Goal: Task Accomplishment & Management: Complete application form

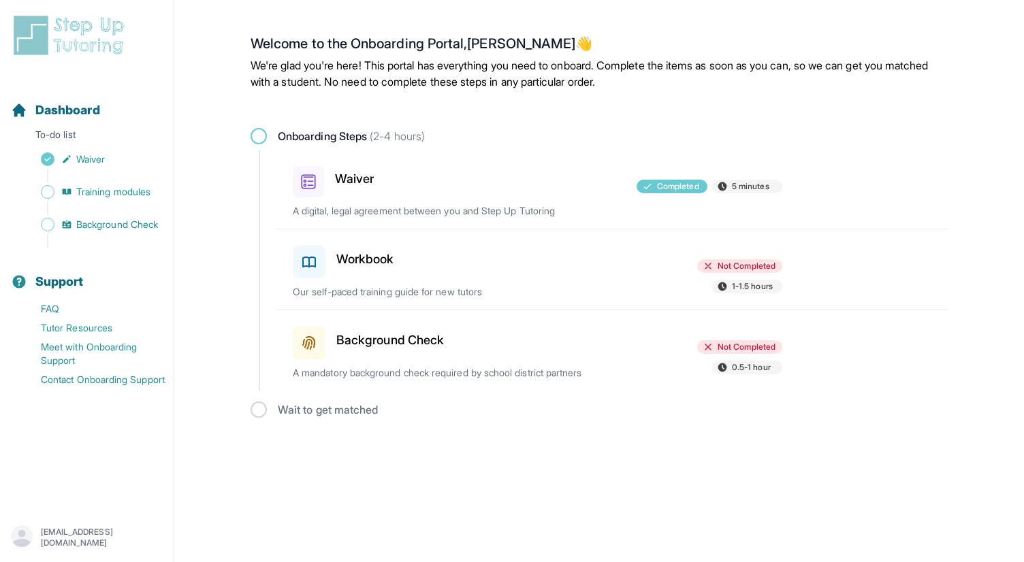
click at [426, 280] on div "Workbook Not Completed 1-1.5 hours Our self-paced training guide for new tutors" at bounding box center [620, 269] width 655 height 80
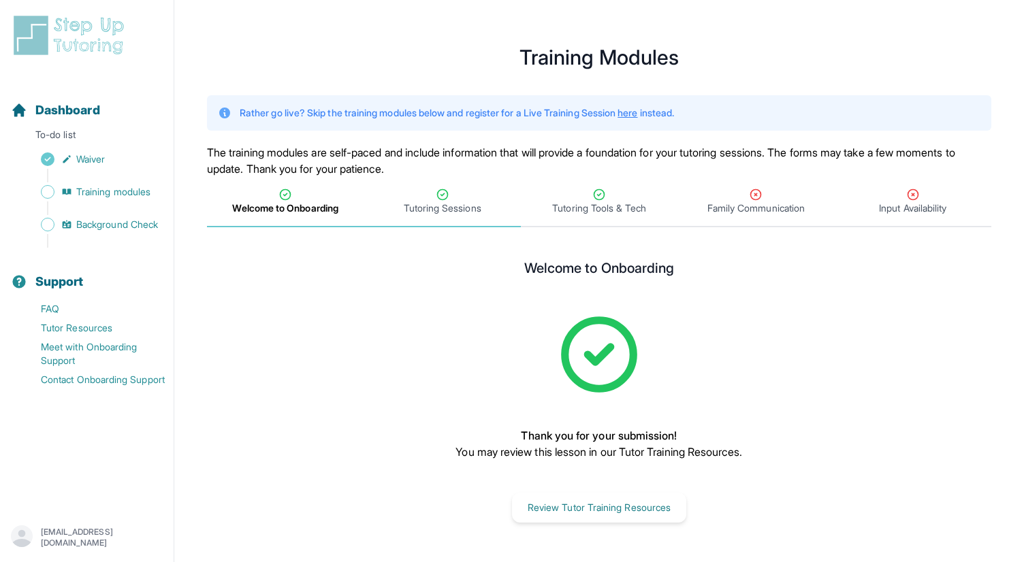
click at [432, 203] on span "Tutoring Sessions" at bounding box center [443, 209] width 78 height 14
click at [753, 203] on span "Family Communication" at bounding box center [755, 209] width 97 height 14
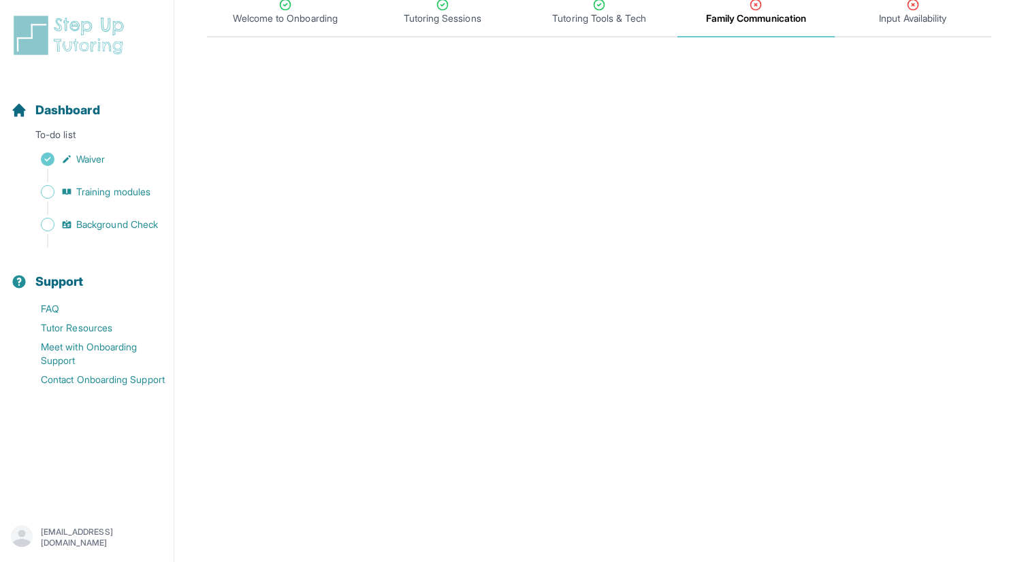
scroll to position [170, 0]
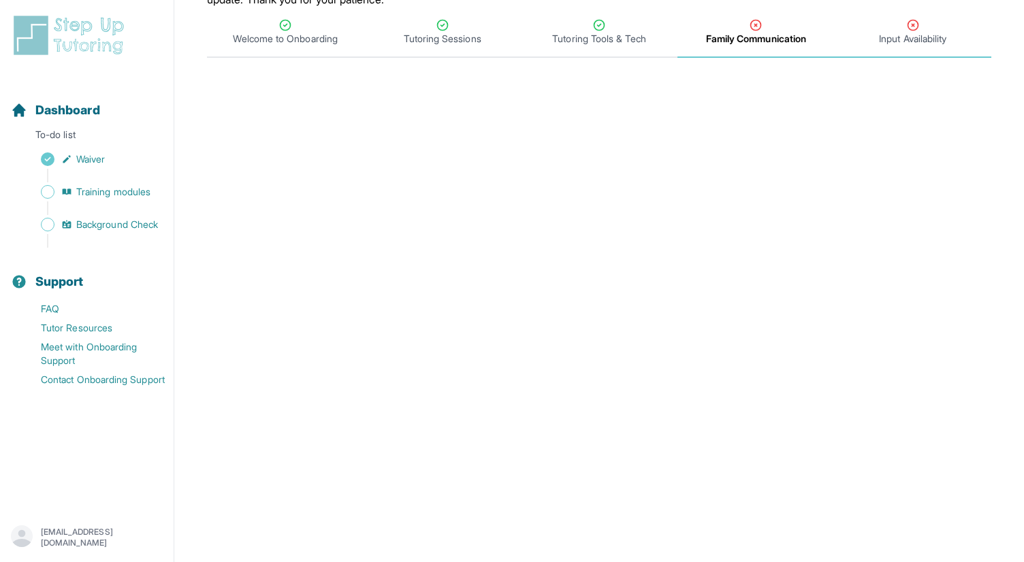
click at [913, 36] on span "Input Availability" at bounding box center [912, 39] width 67 height 14
click at [638, 39] on span "Tutoring Tools & Tech" at bounding box center [598, 39] width 93 height 14
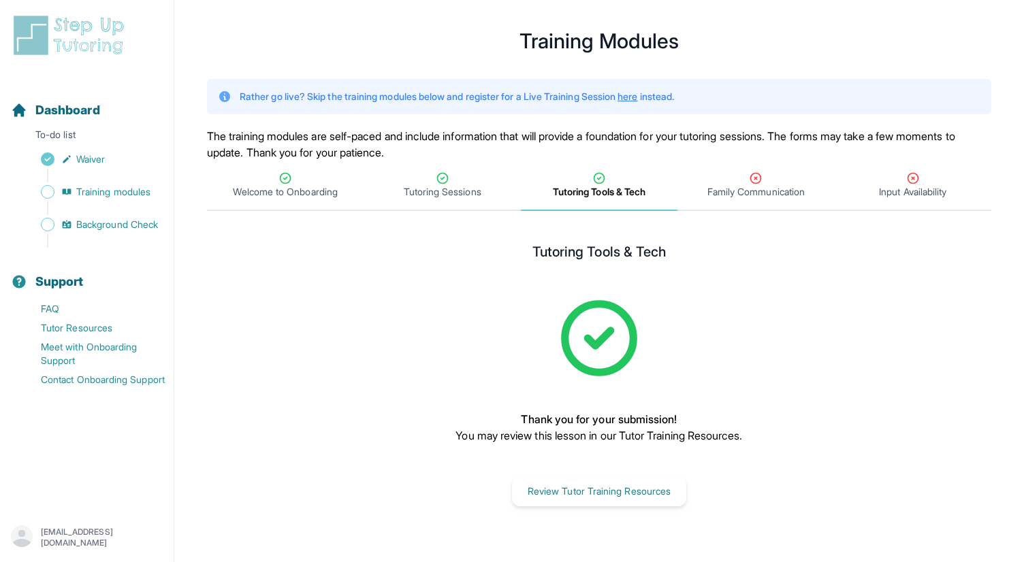
scroll to position [16, 0]
click at [552, 504] on button "Review Tutor Training Resources" at bounding box center [599, 492] width 174 height 30
click at [768, 191] on span "Family Communication" at bounding box center [755, 192] width 97 height 14
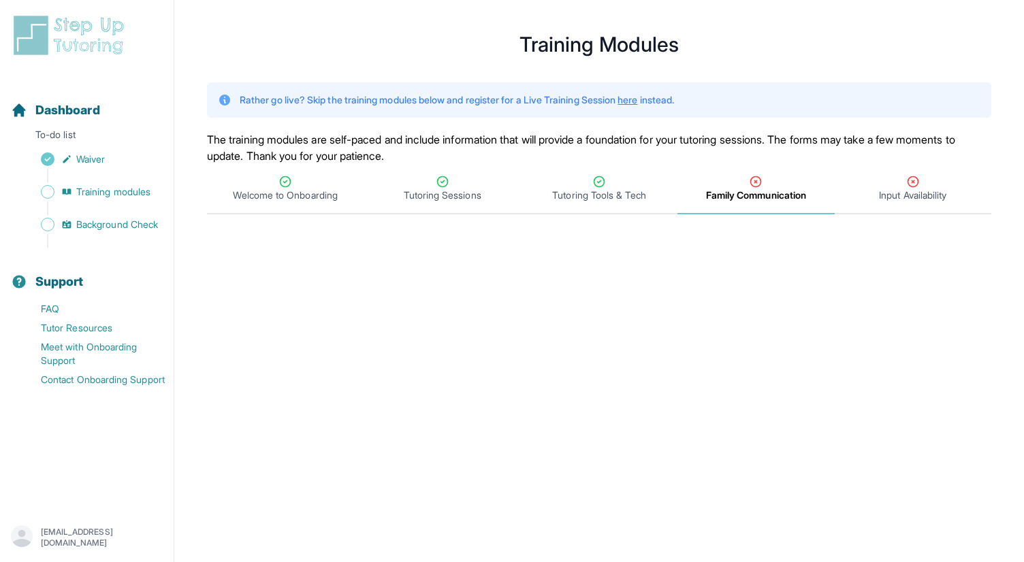
scroll to position [0, 0]
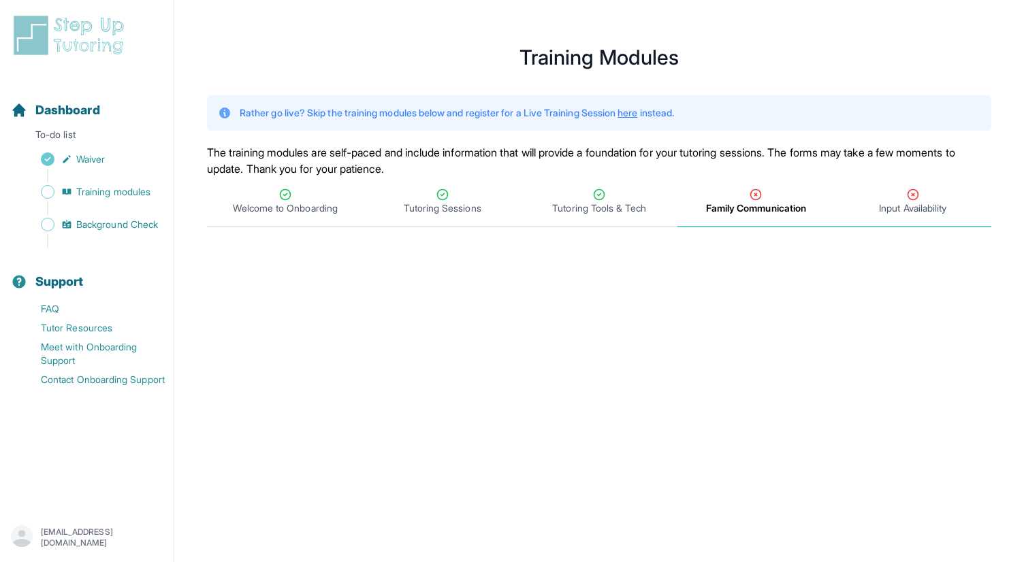
click at [907, 210] on span "Input Availability" at bounding box center [912, 209] width 67 height 14
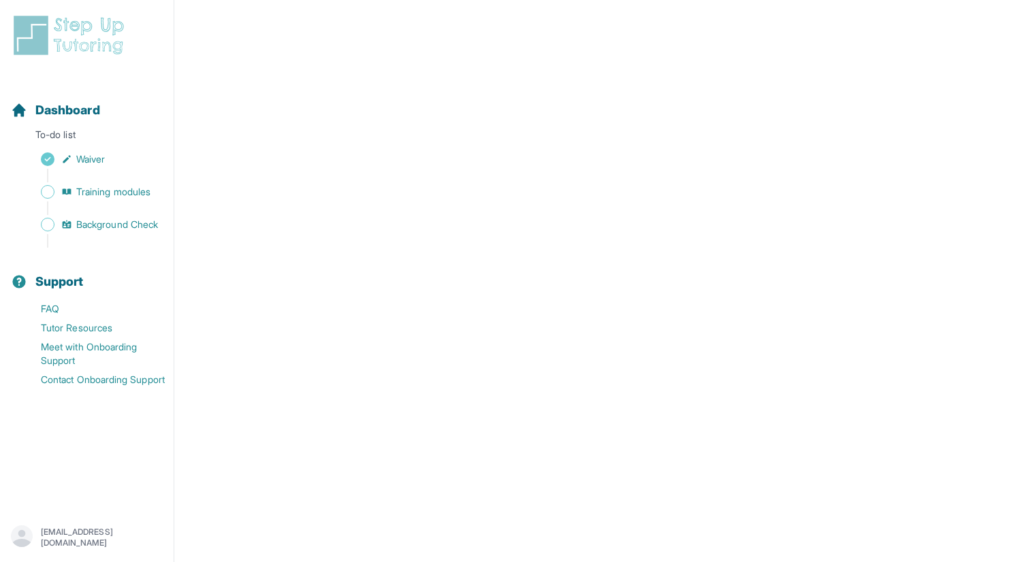
scroll to position [547, 0]
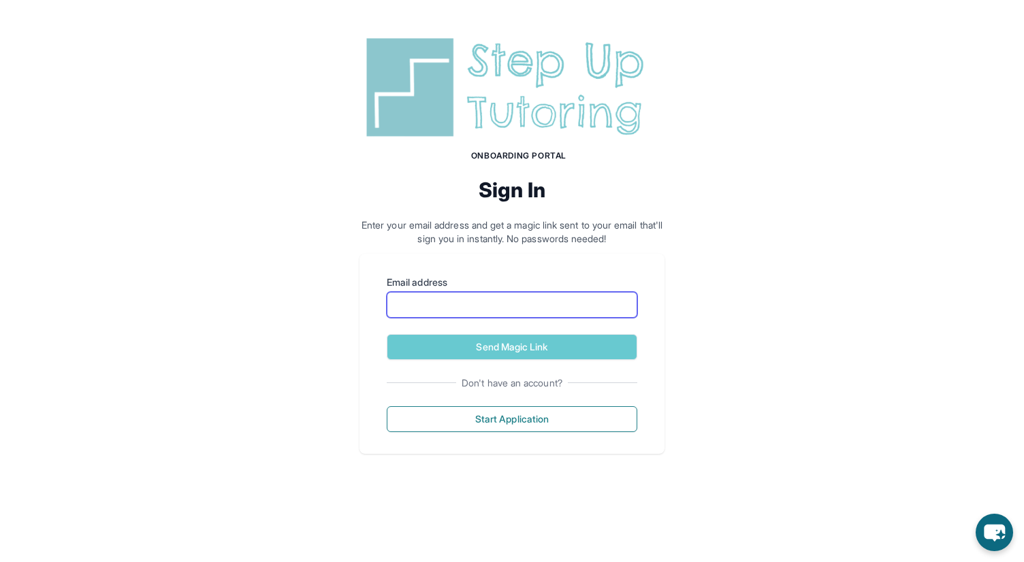
click at [407, 308] on input "Email address" at bounding box center [512, 305] width 251 height 26
click at [458, 302] on input "Email address" at bounding box center [512, 305] width 251 height 26
paste input "**********"
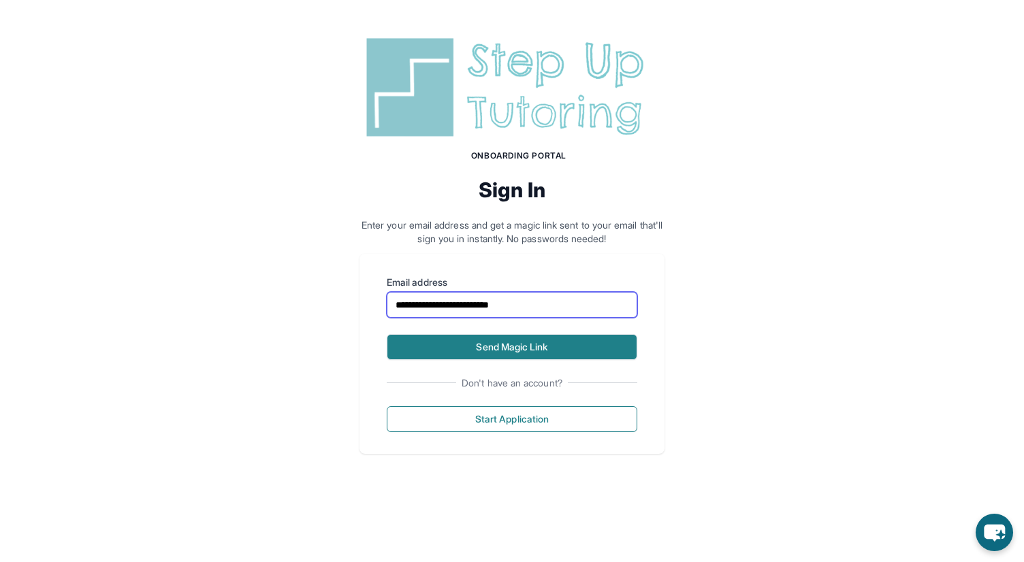
type input "**********"
click at [513, 344] on button "Send Magic Link" at bounding box center [512, 347] width 251 height 26
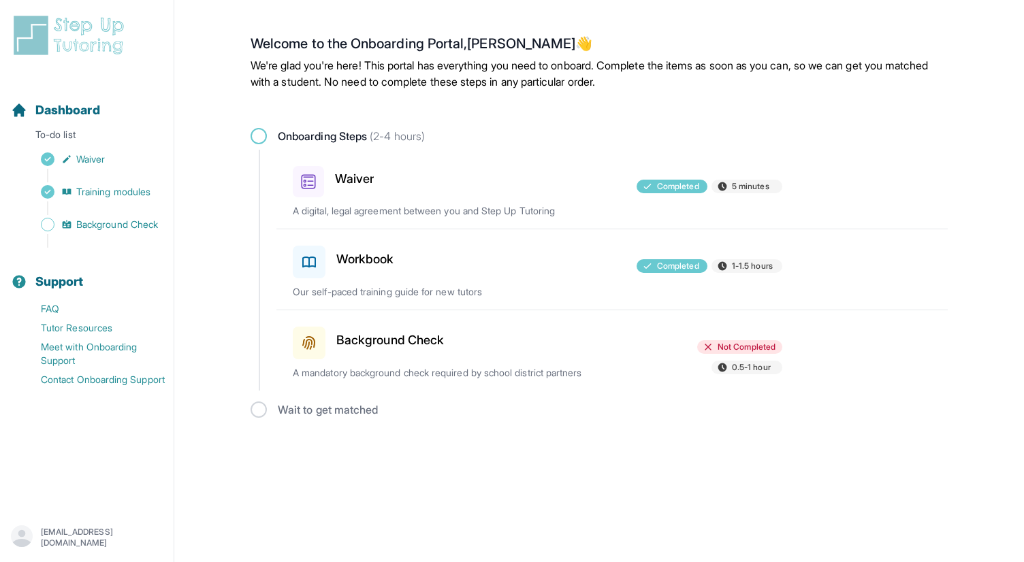
click at [511, 364] on div "Background Check Not Completed 0.5-1 hour A mandatory background check required…" at bounding box center [620, 350] width 655 height 80
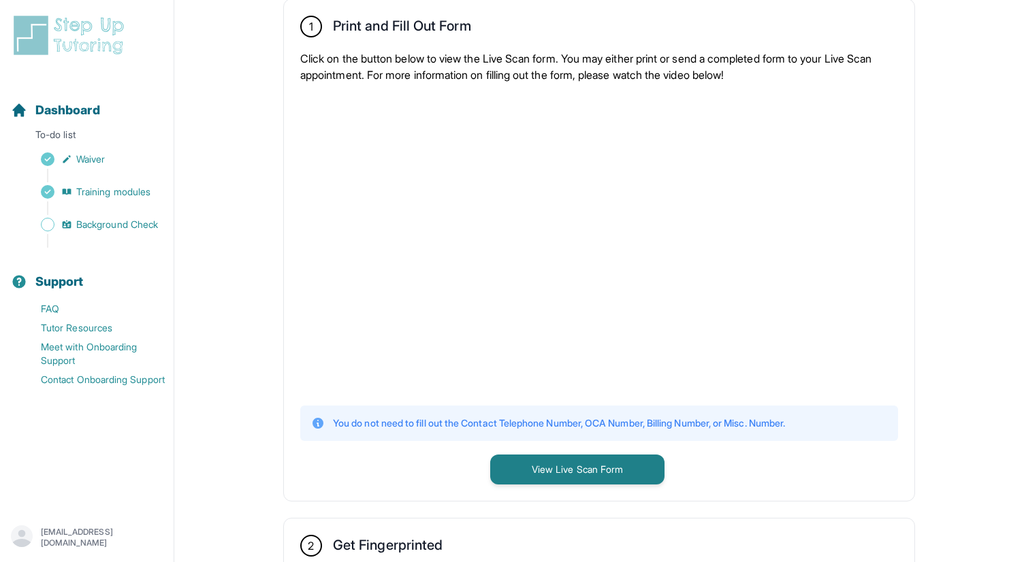
scroll to position [268, 0]
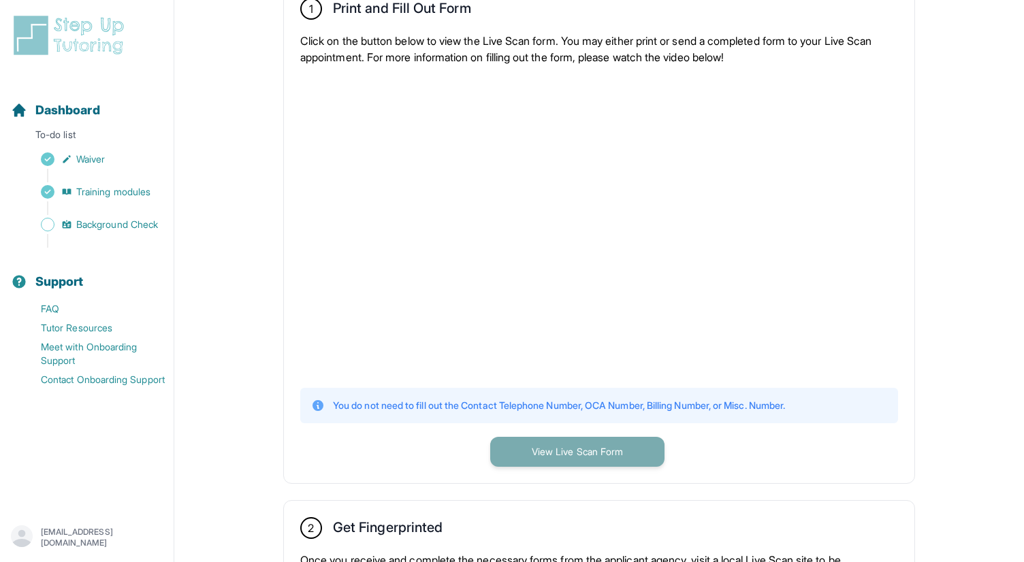
click at [547, 455] on button "View Live Scan Form" at bounding box center [577, 452] width 174 height 30
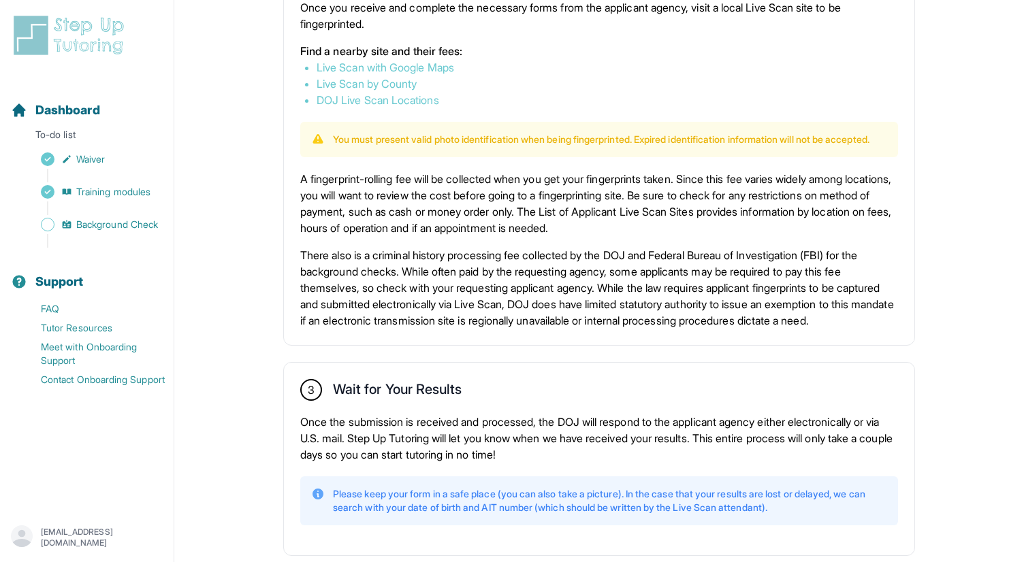
scroll to position [895, 0]
